Goal: Transaction & Acquisition: Purchase product/service

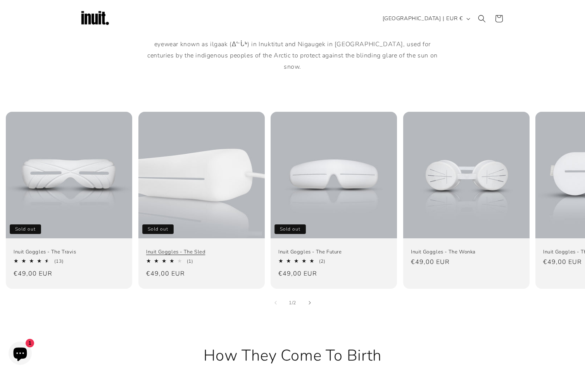
click at [216, 248] on link "Inuit Goggles - The Sled" at bounding box center [201, 251] width 111 height 7
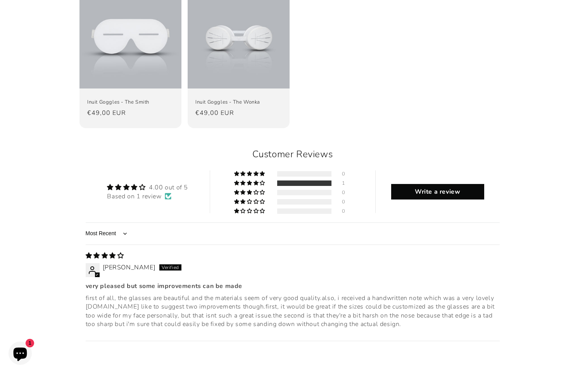
scroll to position [797, 0]
